Goal: Find specific page/section

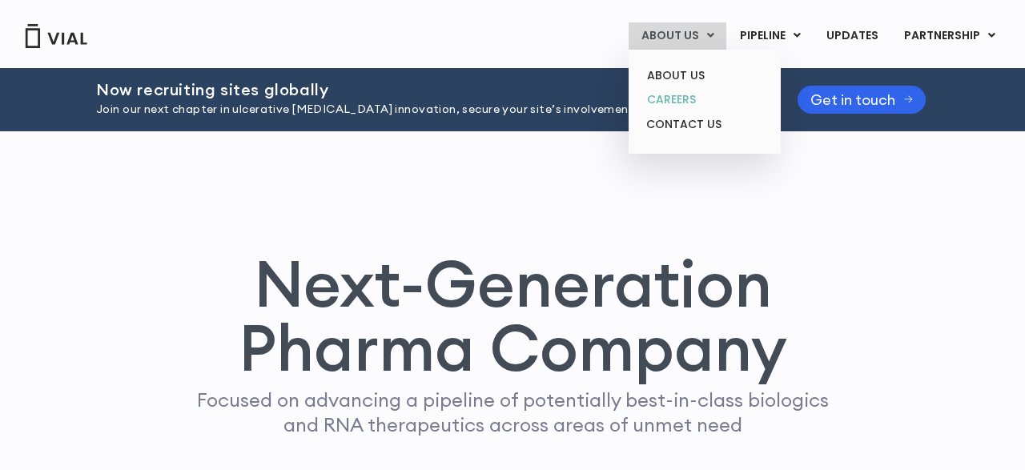
click at [692, 98] on link "CAREERS" at bounding box center [704, 99] width 140 height 25
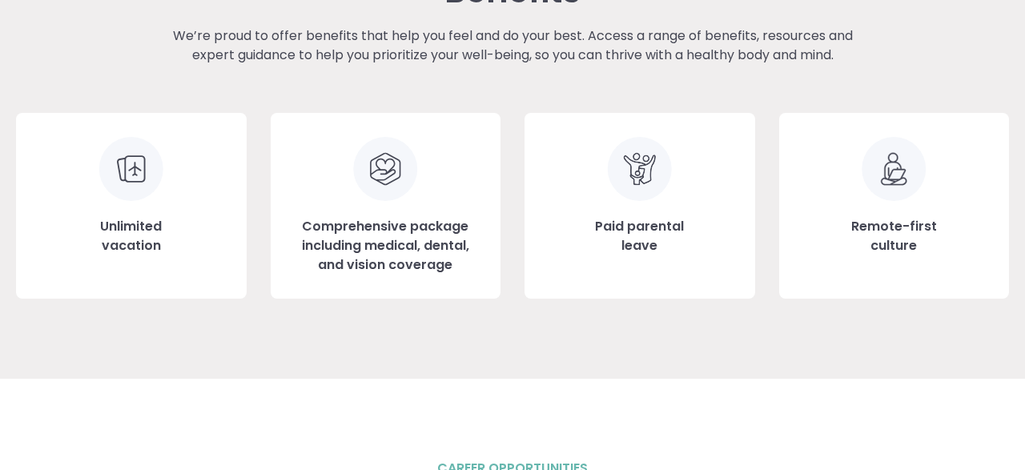
scroll to position [1833, 0]
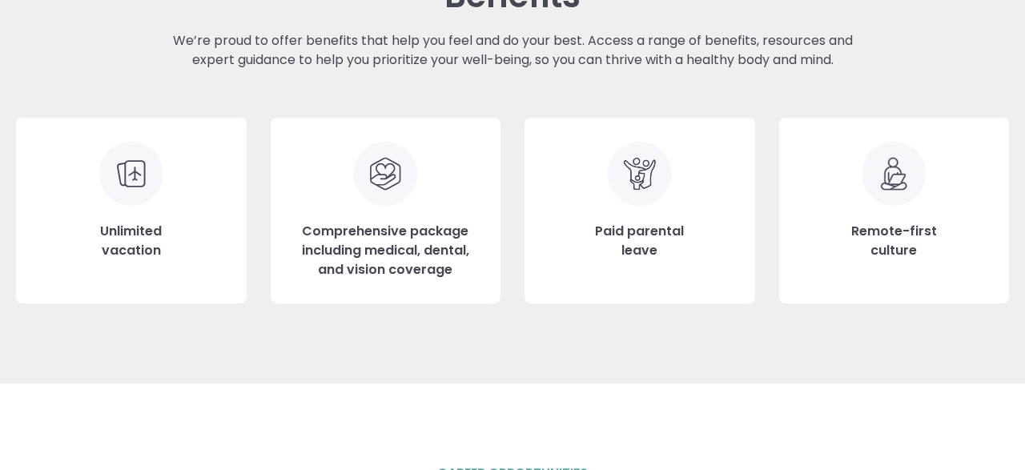
click at [901, 172] on img at bounding box center [894, 174] width 65 height 64
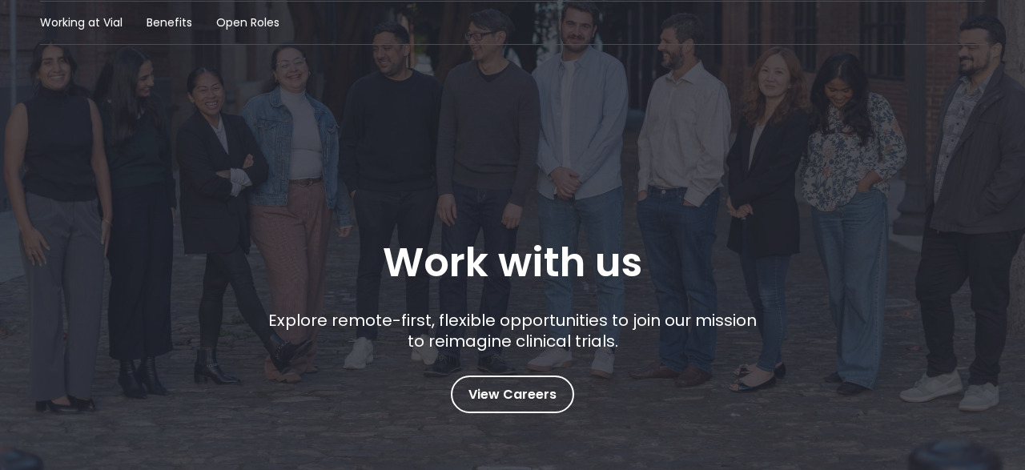
scroll to position [125, 0]
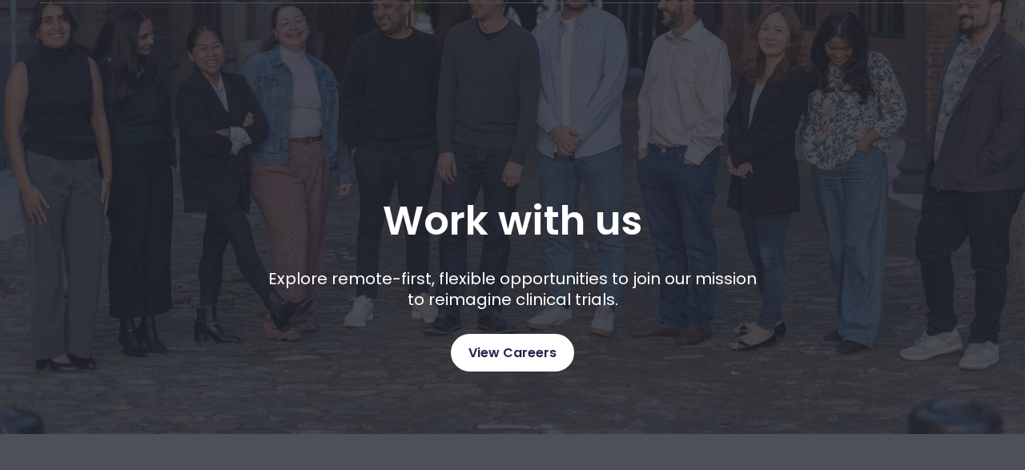
click at [521, 353] on span "View Careers" at bounding box center [513, 353] width 88 height 21
click at [534, 354] on span "View Careers" at bounding box center [513, 353] width 88 height 21
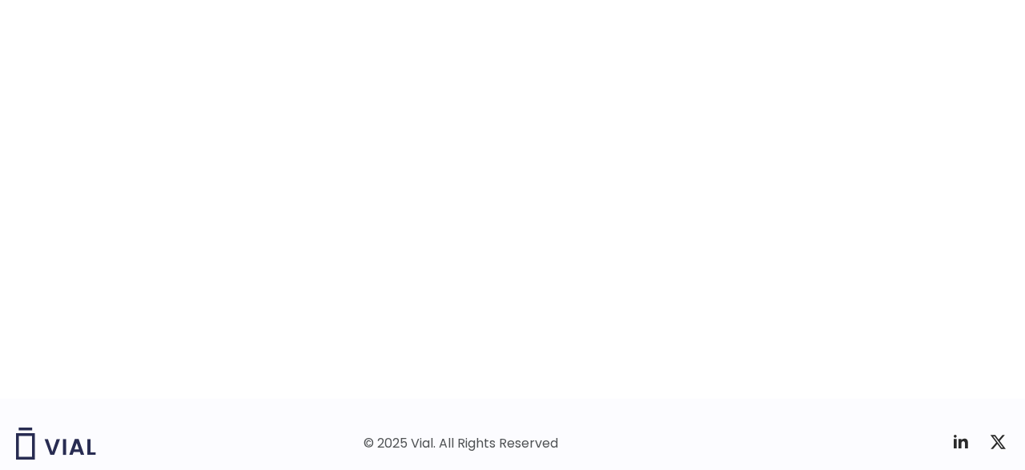
scroll to position [2544, 0]
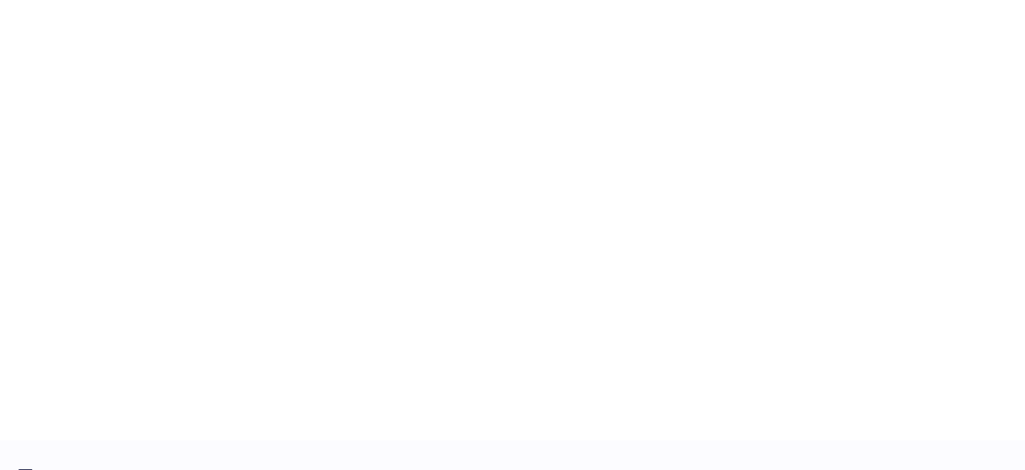
click at [78, 394] on div "career opportunities Explore our open roles" at bounding box center [512, 96] width 993 height 688
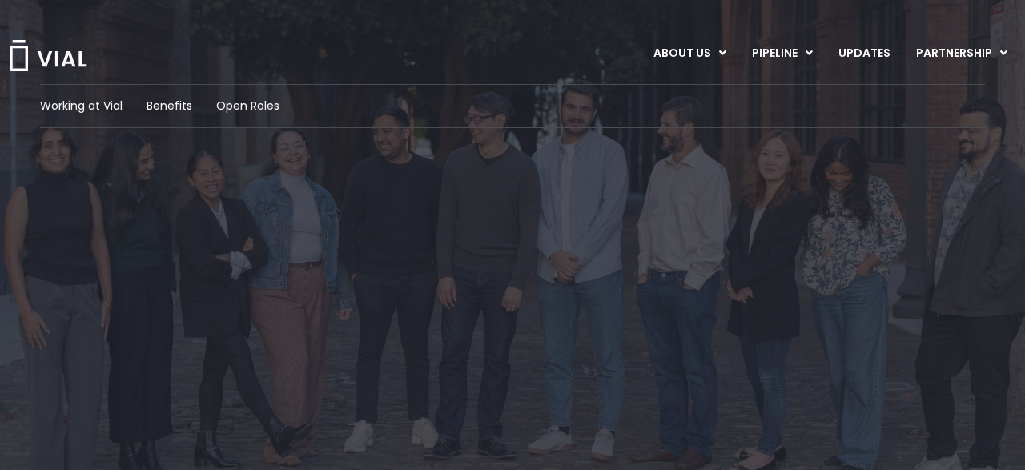
scroll to position [2217, 0]
